Goal: Task Accomplishment & Management: Use online tool/utility

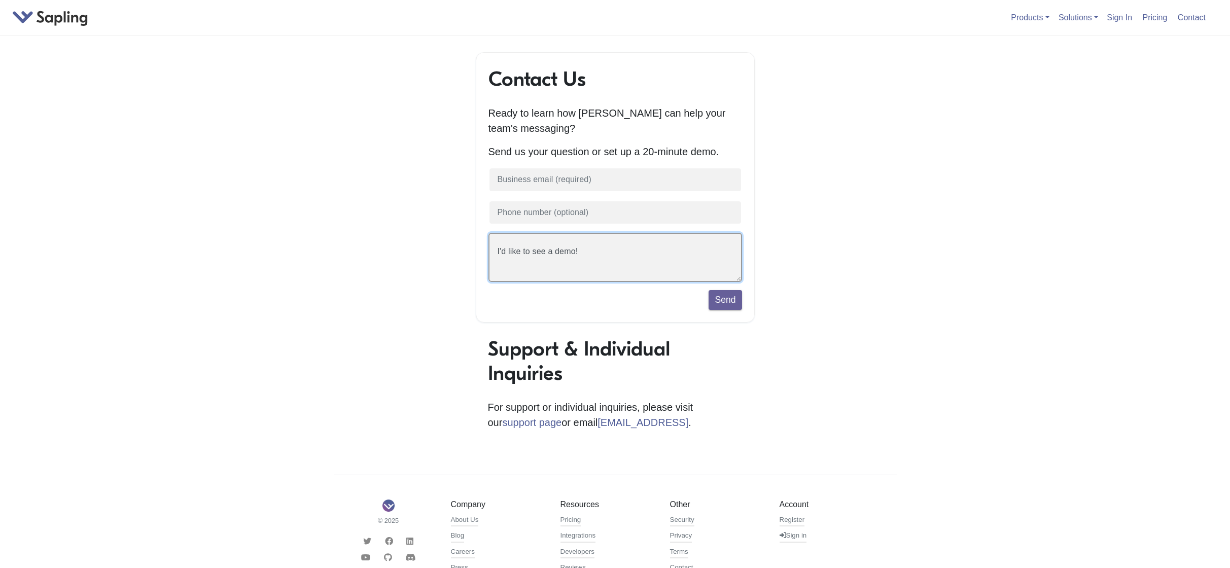
click at [672, 263] on textarea "I'd like to see a demo!" at bounding box center [615, 257] width 254 height 49
click at [827, 246] on div "Contact Us Ready to learn how [PERSON_NAME] can help your team's messaging? Sen…" at bounding box center [615, 358] width 578 height 612
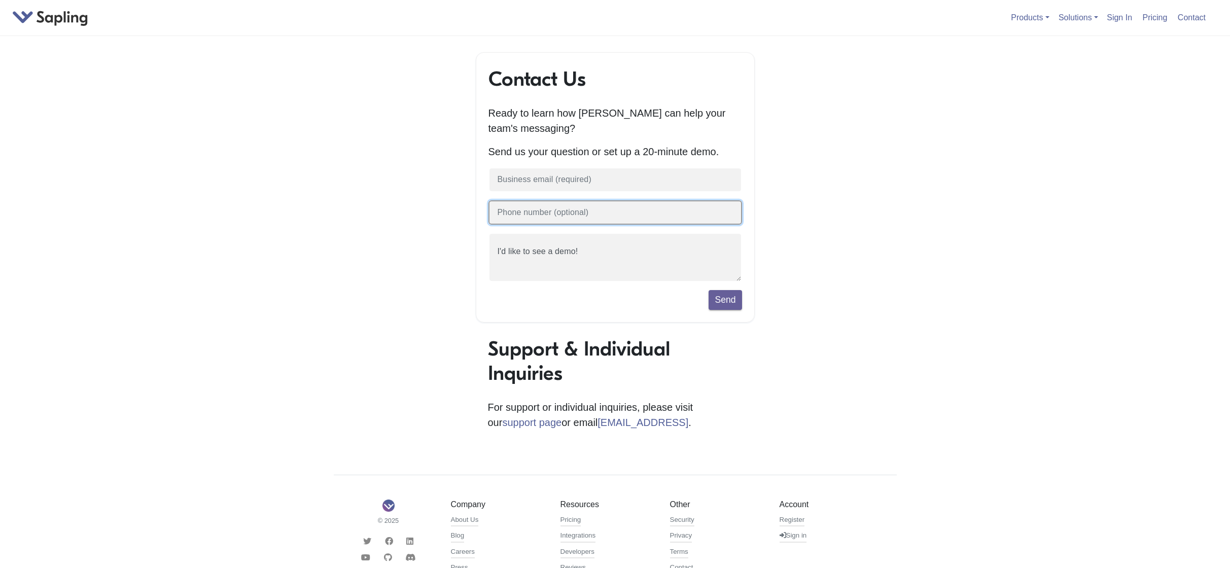
click at [662, 217] on input "text" at bounding box center [615, 212] width 254 height 25
click at [652, 182] on input "text" at bounding box center [615, 179] width 254 height 25
click at [964, 227] on body "Products API / SDK Grammar AI Detection Autocomplete Snippets Rephrase Chat Ass…" at bounding box center [615, 332] width 1230 height 664
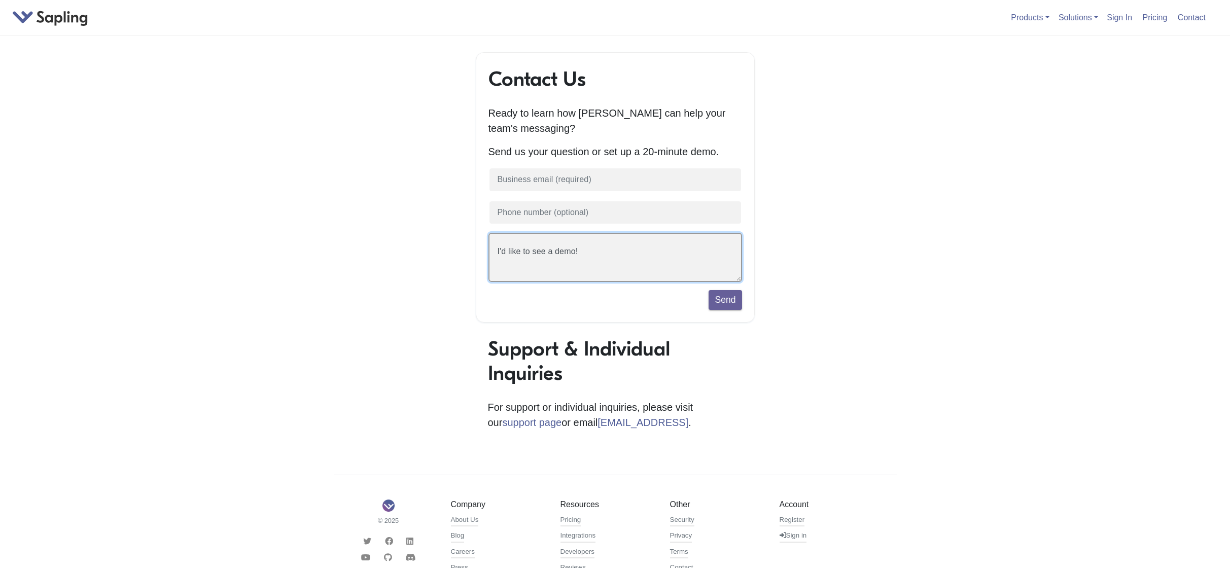
click at [678, 260] on textarea "I'd like to see a demo!" at bounding box center [615, 257] width 254 height 49
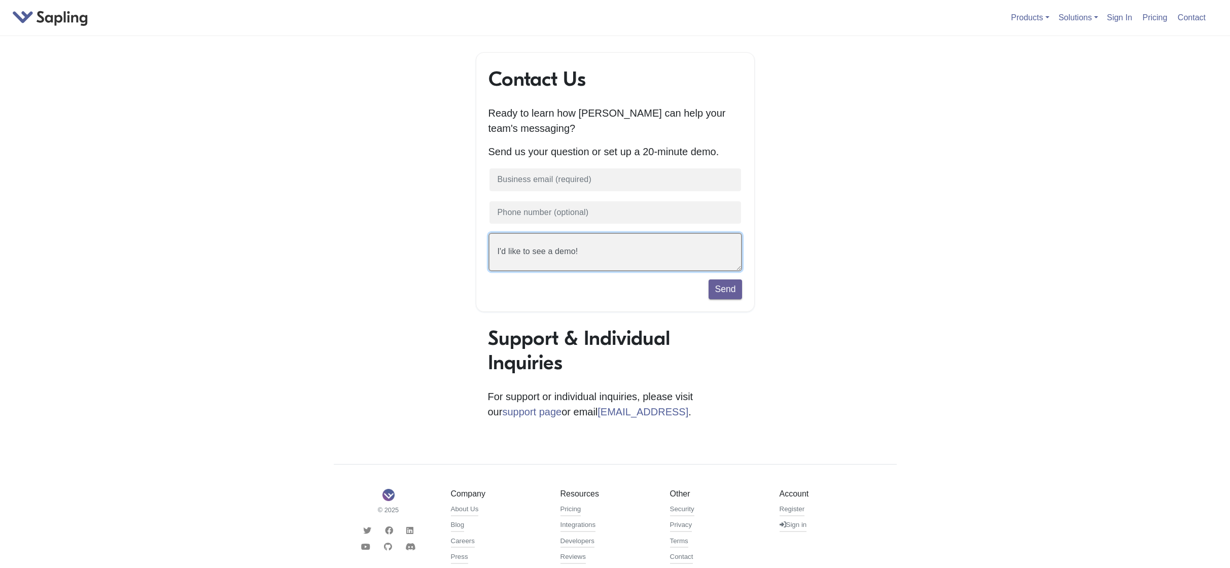
drag, startPoint x: 740, startPoint y: 281, endPoint x: 770, endPoint y: 268, distance: 32.5
click at [742, 268] on textarea "I'd like to see a demo!" at bounding box center [615, 252] width 254 height 39
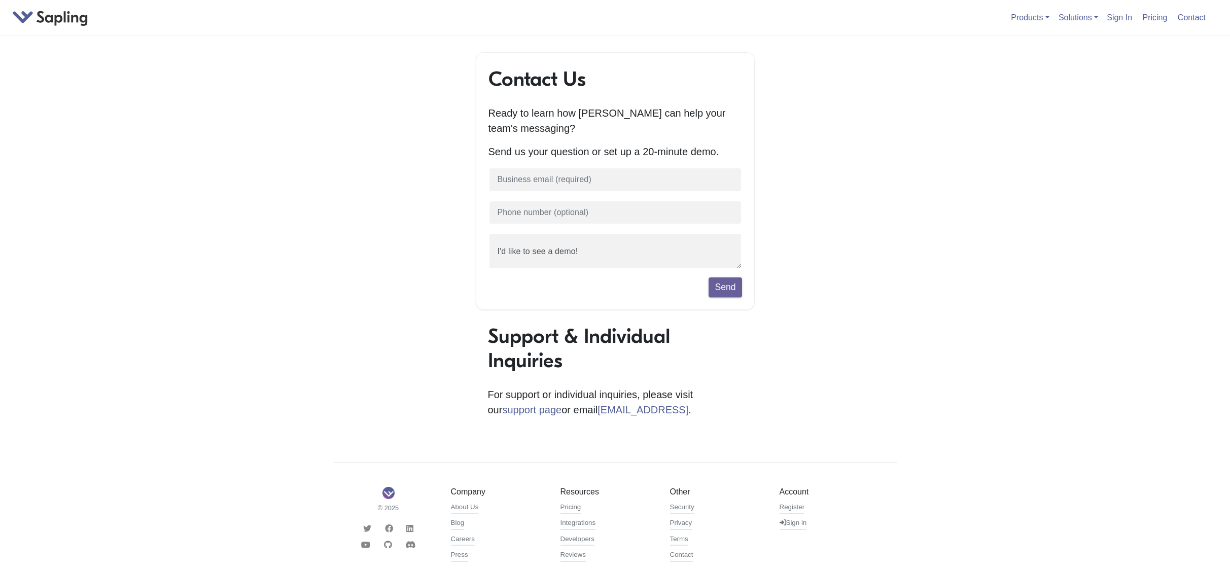
click at [944, 182] on body "Products API / SDK Grammar AI Detection Autocomplete Snippets Rephrase Chat Ass…" at bounding box center [615, 326] width 1230 height 652
click at [1030, 131] on link "Chat Assist" at bounding box center [1051, 134] width 80 height 16
